Goal: Task Accomplishment & Management: Use online tool/utility

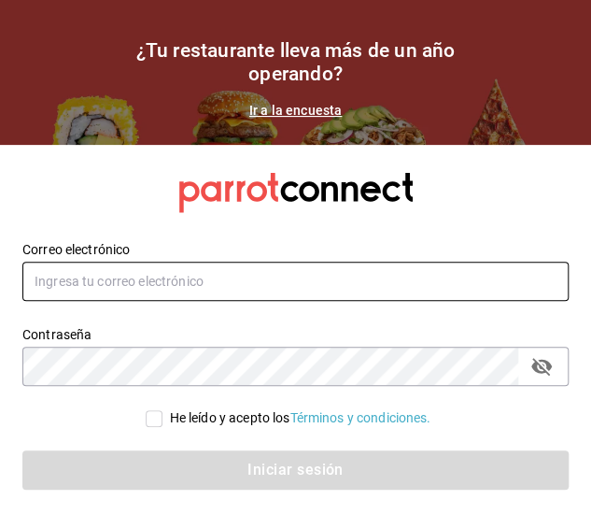
type input "[PERSON_NAME][EMAIL_ADDRESS][PERSON_NAME][DOMAIN_NAME]"
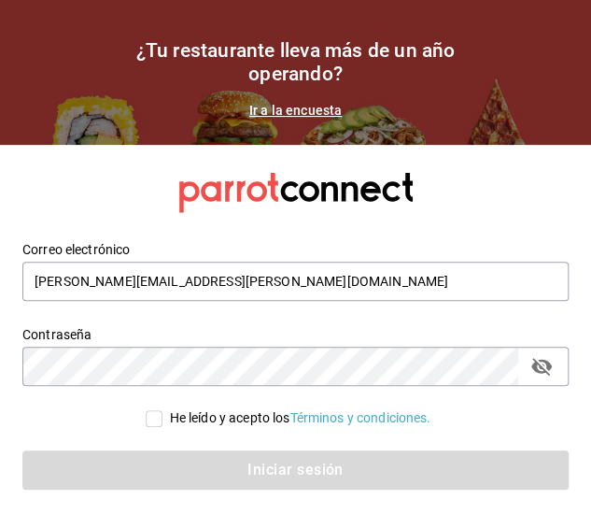
click at [157, 413] on input "He leído y acepto los Términos y condiciones." at bounding box center [154, 418] width 17 height 17
checkbox input "true"
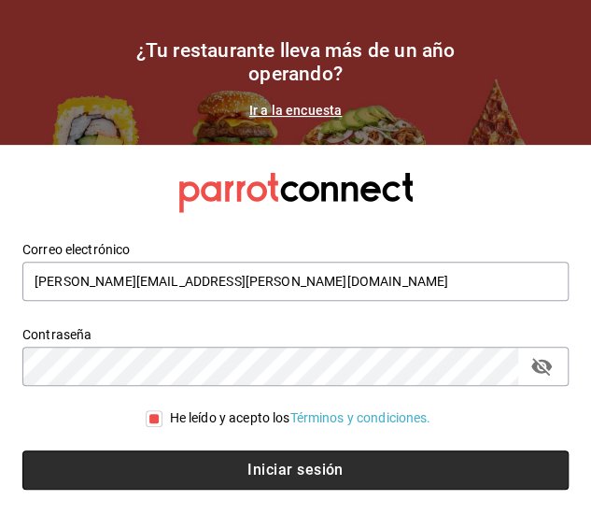
click at [176, 453] on button "Iniciar sesión" at bounding box center [295, 469] width 547 height 39
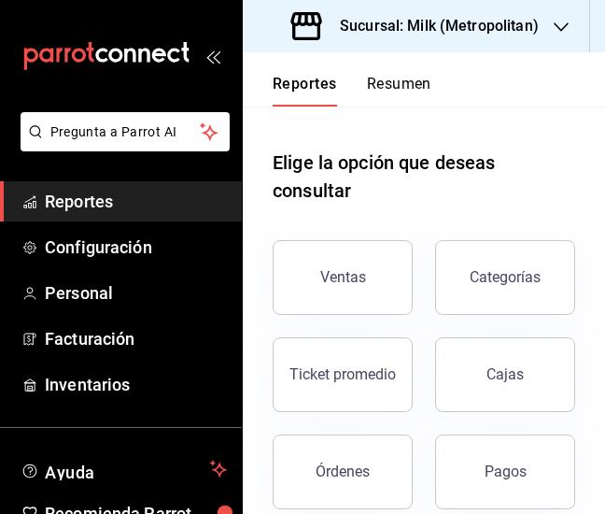
click at [460, 23] on h3 "Sucursal: Milk (Metropolitan)" at bounding box center [432, 26] width 214 height 22
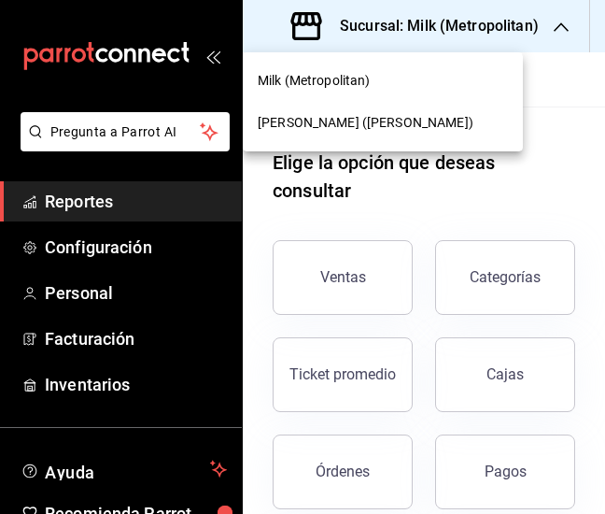
click at [363, 262] on div at bounding box center [302, 257] width 605 height 514
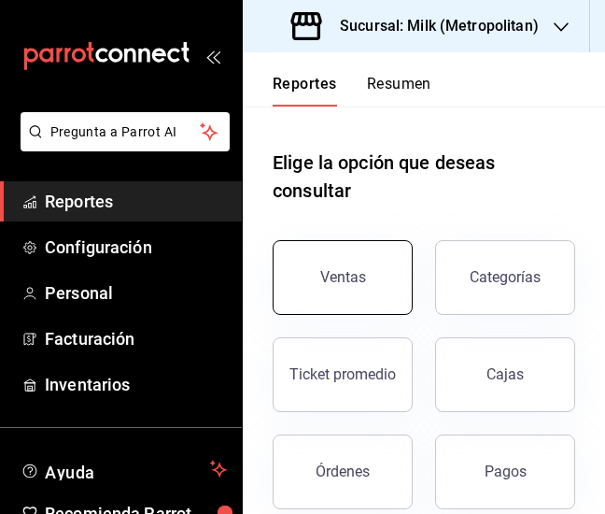
click at [364, 281] on button "Ventas" at bounding box center [343, 277] width 140 height 75
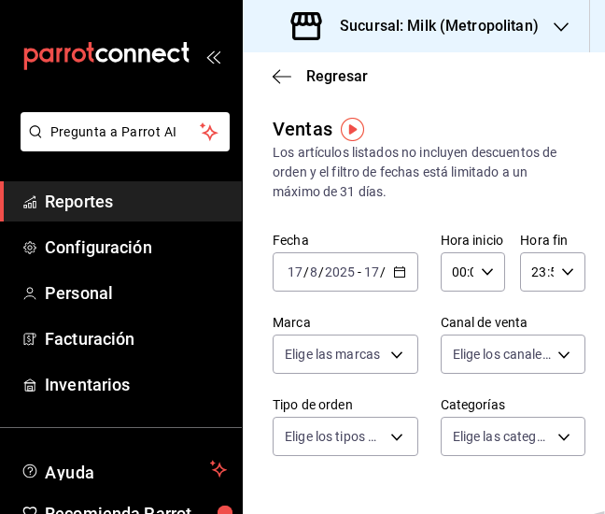
click at [395, 267] on \(Stroke\) "button" at bounding box center [395, 266] width 1 height 1
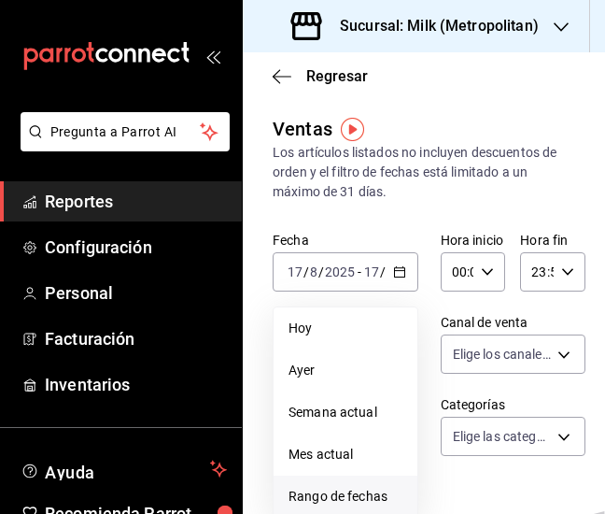
click at [355, 489] on span "Rango de fechas" at bounding box center [346, 497] width 114 height 20
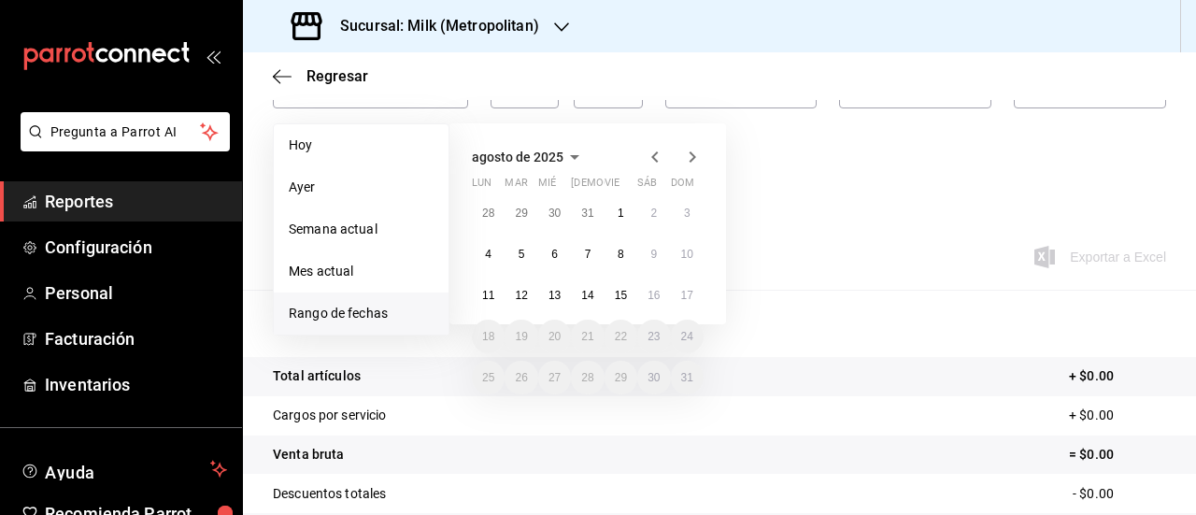
scroll to position [176, 0]
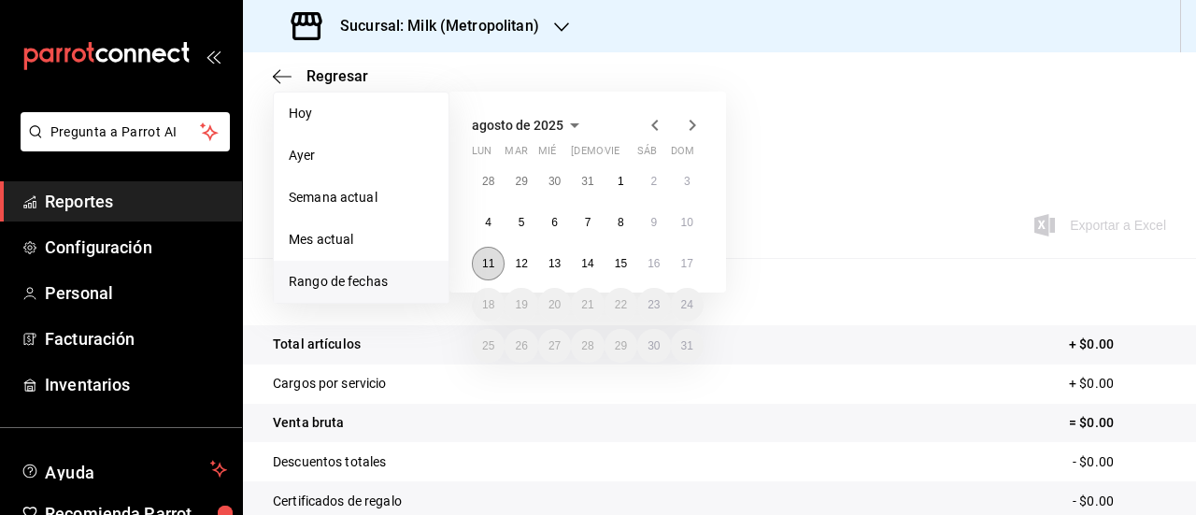
click at [482, 263] on abbr "11" at bounding box center [488, 263] width 12 height 13
click at [604, 263] on button "17" at bounding box center [687, 264] width 33 height 34
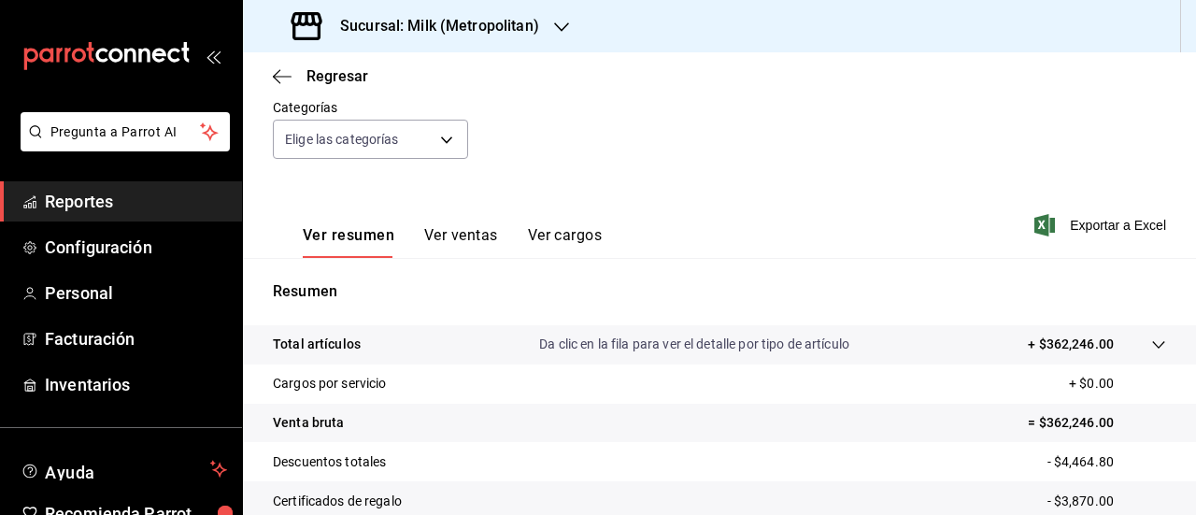
scroll to position [380, 0]
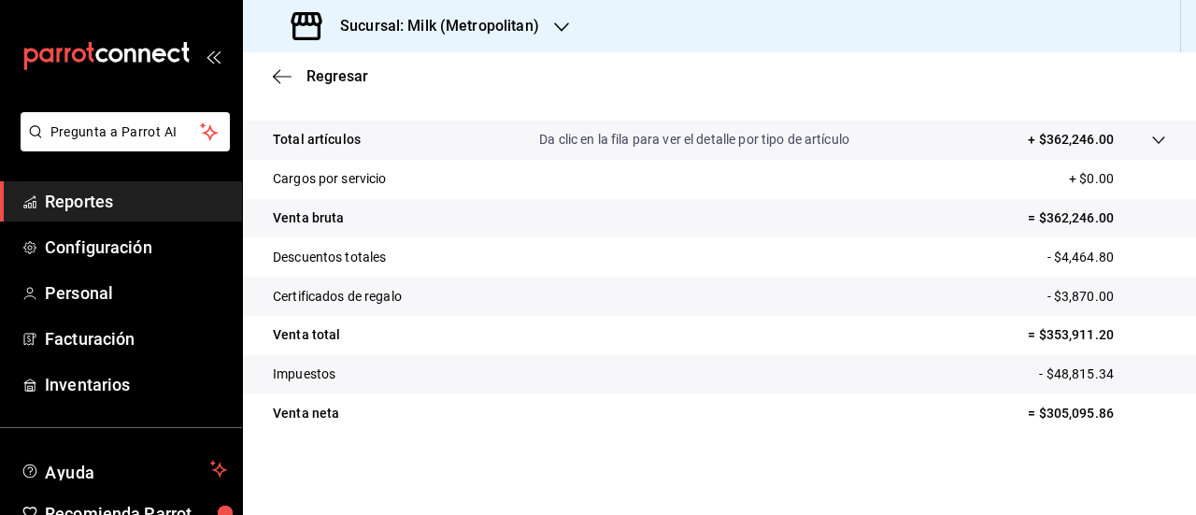
click at [453, 25] on h3 "Sucursal: Milk (Metropolitan)" at bounding box center [432, 26] width 214 height 22
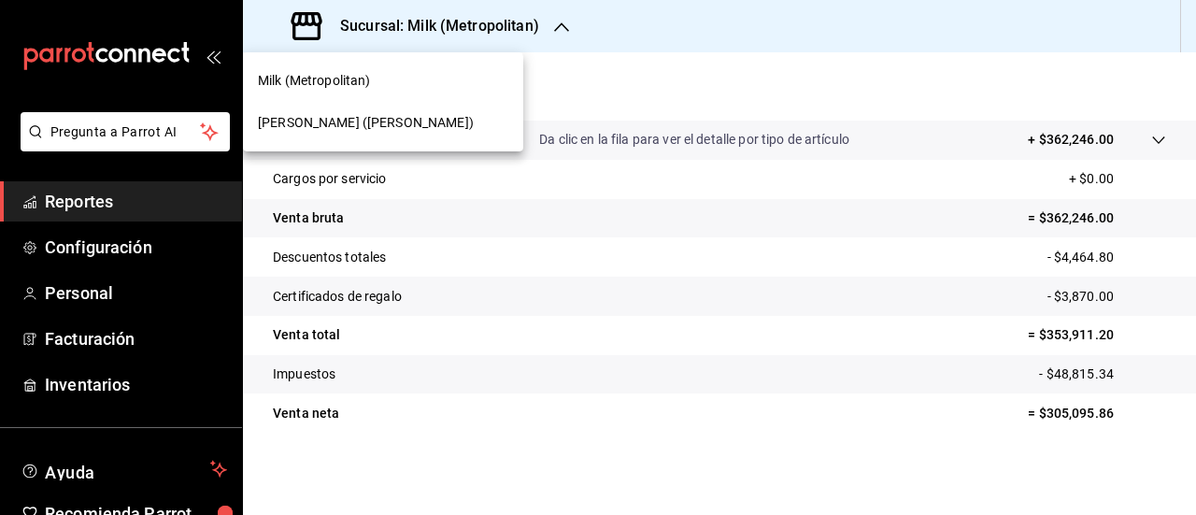
click at [432, 134] on div "[PERSON_NAME] ([PERSON_NAME])" at bounding box center [383, 123] width 280 height 42
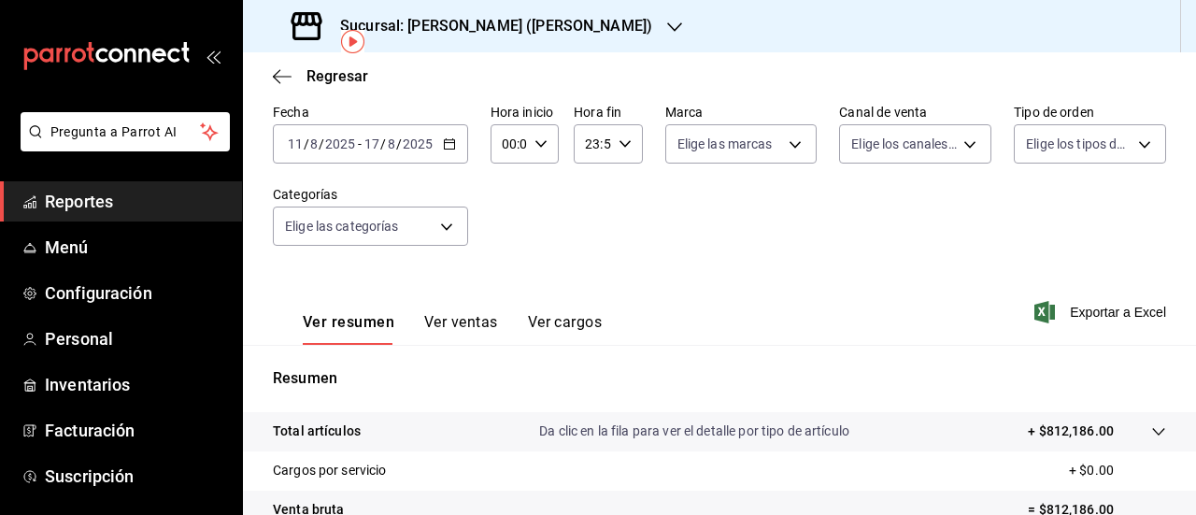
scroll to position [88, 0]
click at [452, 149] on icon "button" at bounding box center [449, 144] width 13 height 13
click at [520, 138] on input "00:00" at bounding box center [509, 144] width 36 height 37
click at [506, 216] on span "05" at bounding box center [506, 213] width 4 height 15
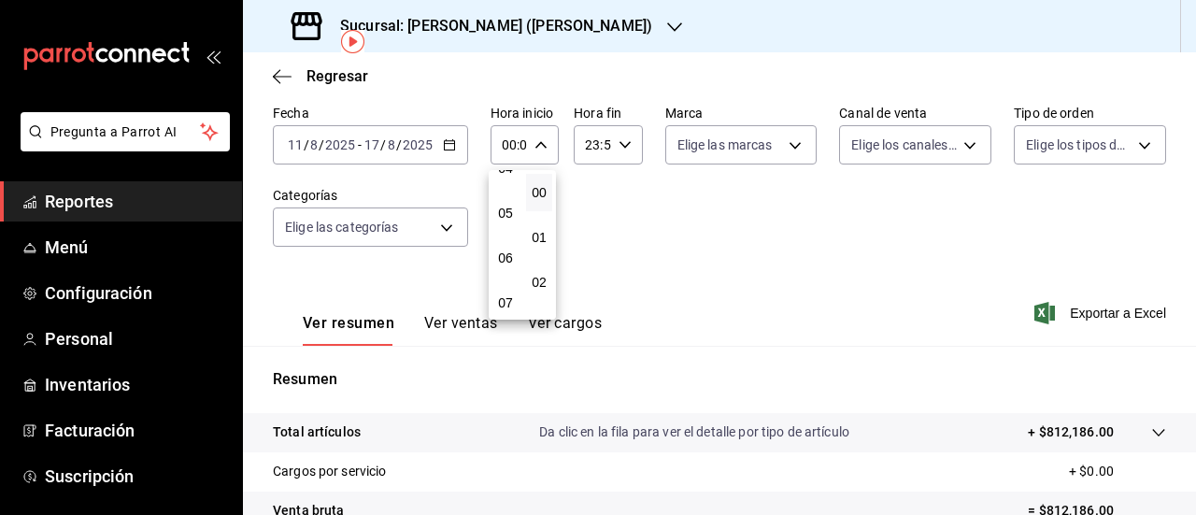
type input "05:00"
click at [604, 149] on div at bounding box center [598, 257] width 1196 height 515
click at [604, 142] on div "23:59 Hora fin" at bounding box center [608, 144] width 68 height 39
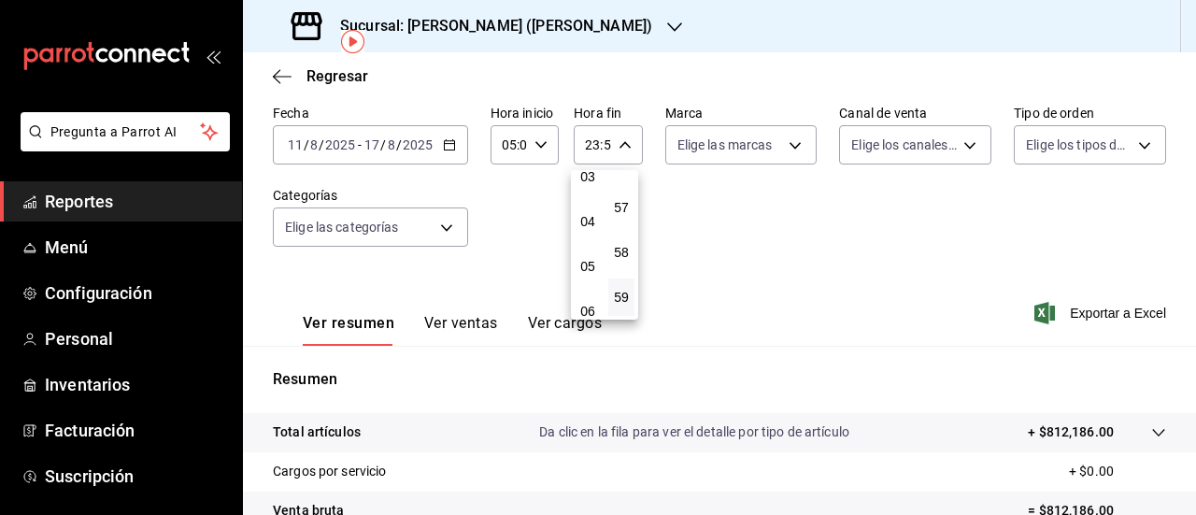
scroll to position [151, 0]
click at [589, 264] on span "05" at bounding box center [588, 265] width 4 height 15
click at [604, 195] on span "00" at bounding box center [621, 192] width 4 height 15
type input "05:00"
click at [604, 319] on div at bounding box center [598, 257] width 1196 height 515
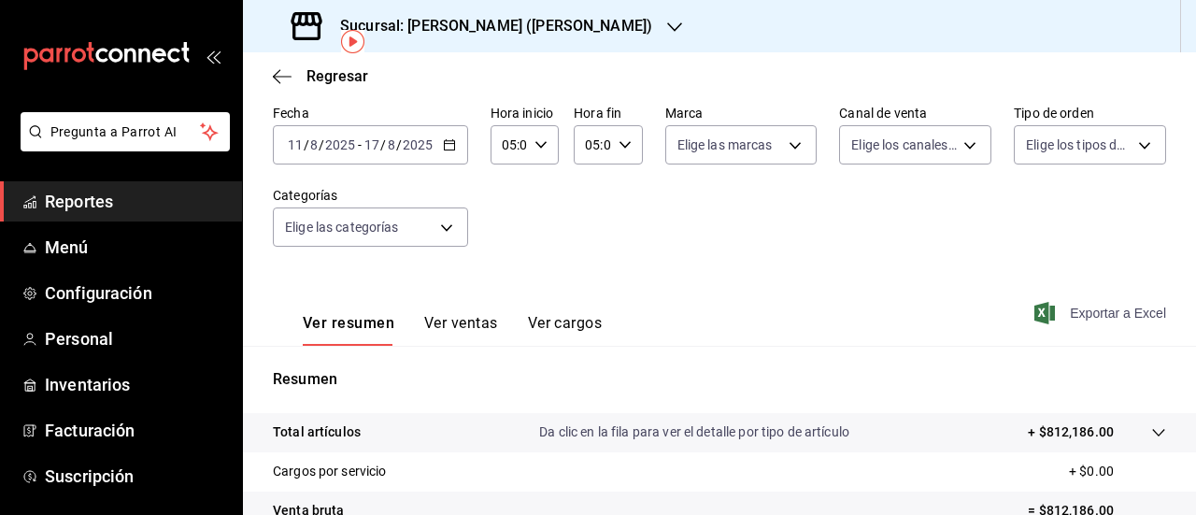
click at [604, 319] on span "Exportar a Excel" at bounding box center [1102, 313] width 128 height 22
